Goal: Find specific page/section: Find specific page/section

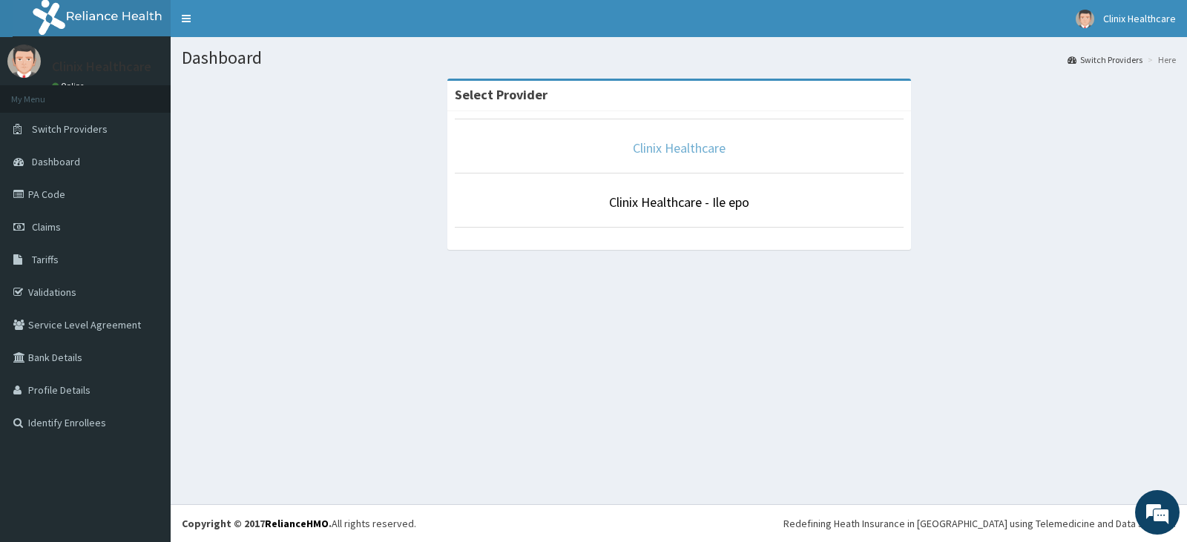
click at [683, 150] on link "Clinix Healthcare" at bounding box center [679, 147] width 93 height 17
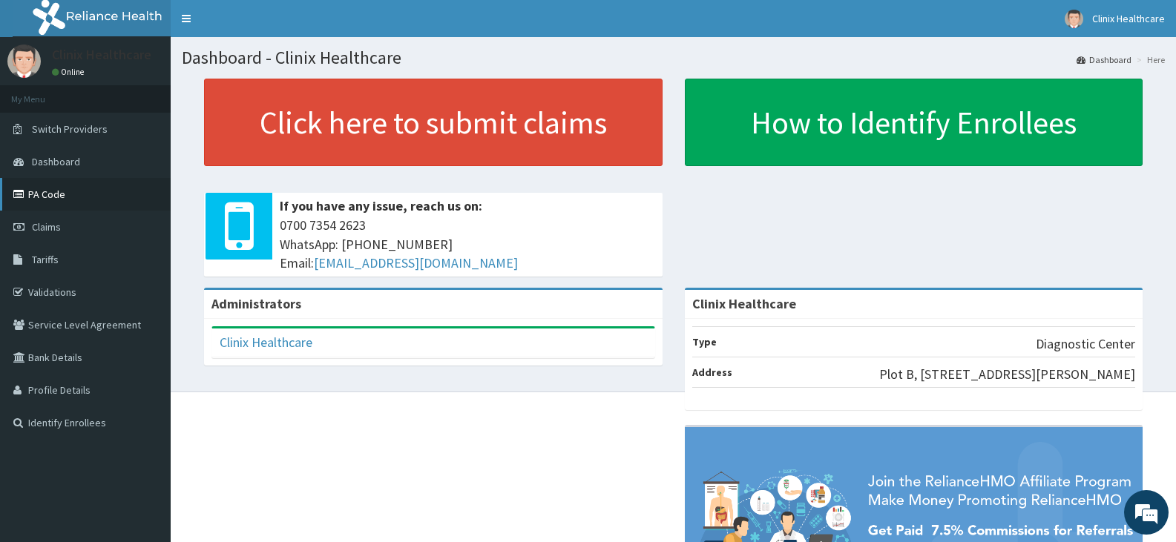
click at [56, 197] on link "PA Code" at bounding box center [85, 194] width 171 height 33
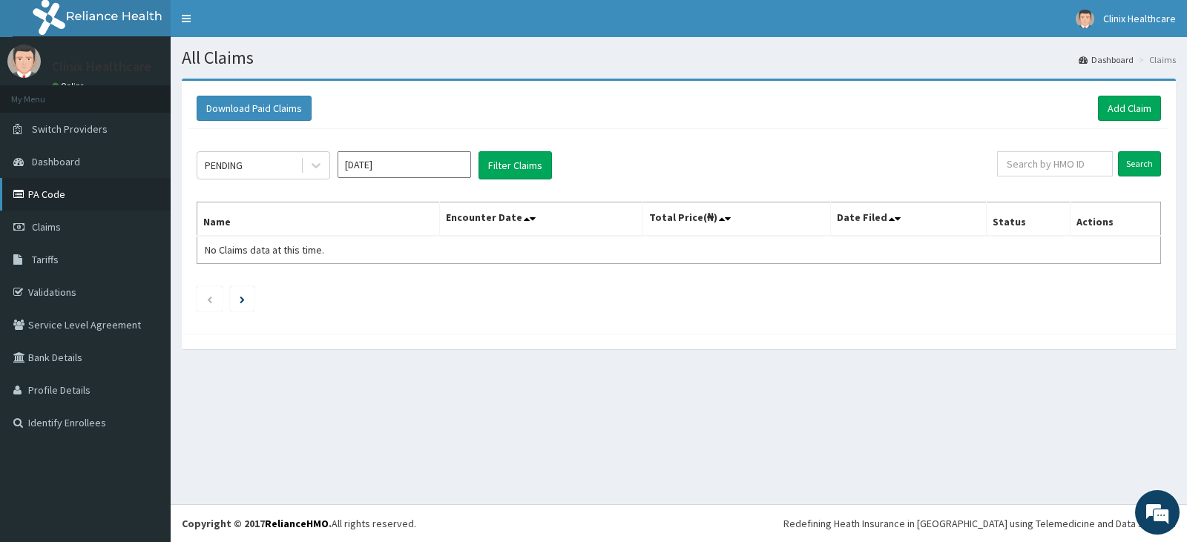
click at [69, 188] on link "PA Code" at bounding box center [85, 194] width 171 height 33
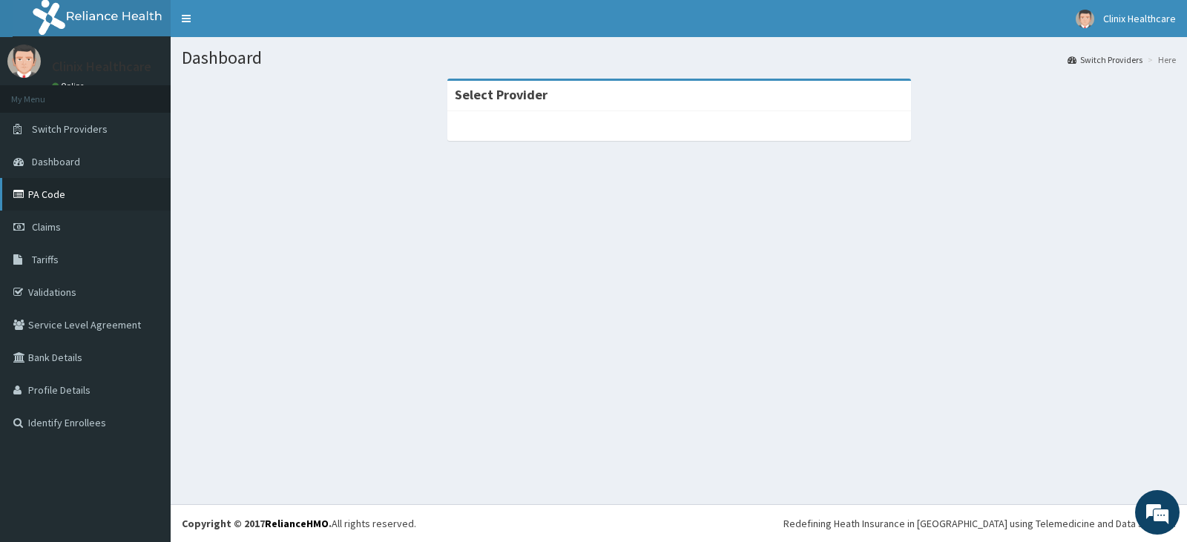
click at [74, 197] on link "PA Code" at bounding box center [85, 194] width 171 height 33
